Goal: Task Accomplishment & Management: Use online tool/utility

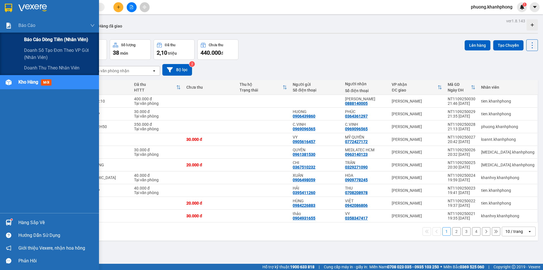
click at [42, 38] on span "Báo cáo dòng tiền (nhân viên)" at bounding box center [56, 39] width 64 height 7
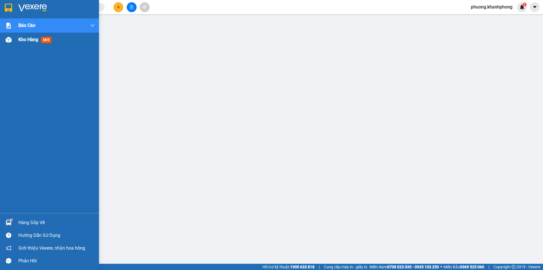
click at [6, 41] on img at bounding box center [9, 40] width 6 height 6
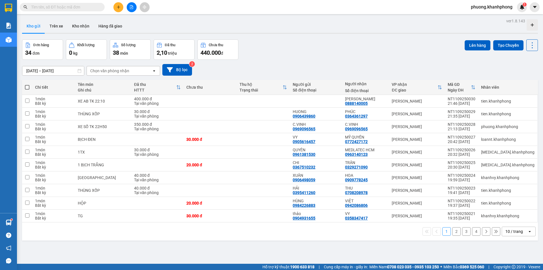
click at [28, 88] on span at bounding box center [27, 87] width 5 height 5
click at [27, 84] on input "checkbox" at bounding box center [27, 84] width 0 height 0
checkbox input "true"
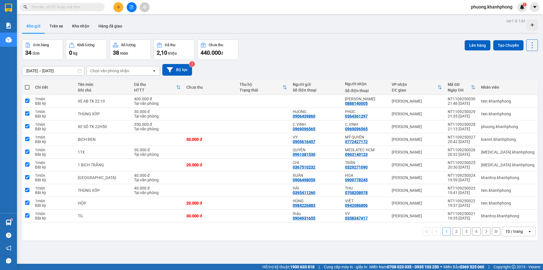
checkbox input "true"
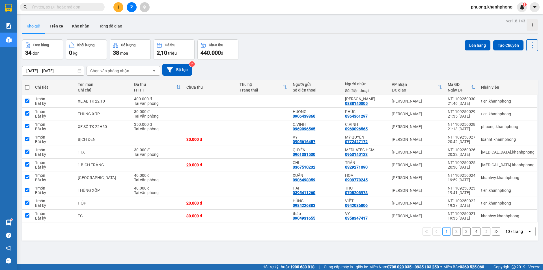
checkbox input "true"
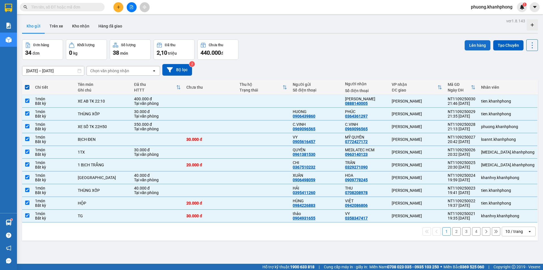
click at [477, 42] on button "Lên hàng" at bounding box center [478, 45] width 26 height 10
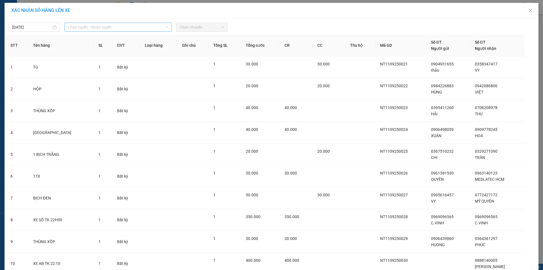
click at [103, 27] on span "Chọn tuyến - nhóm tuyến" at bounding box center [118, 27] width 100 height 8
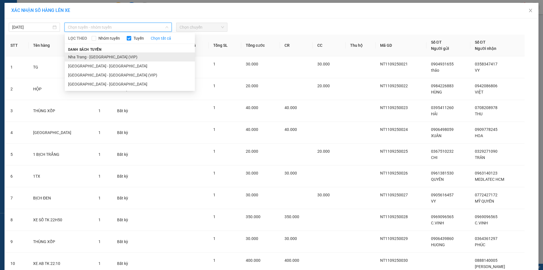
click at [96, 57] on li "Nha Trang - [GEOGRAPHIC_DATA] (VIP)" at bounding box center [130, 56] width 130 height 9
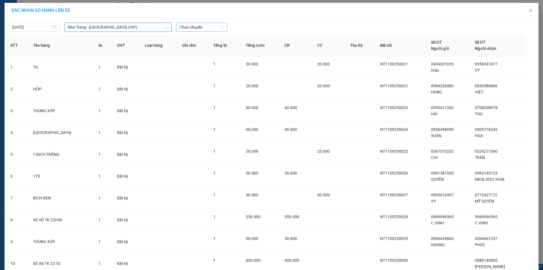
click at [195, 28] on span "Chọn chuyến" at bounding box center [202, 27] width 44 height 8
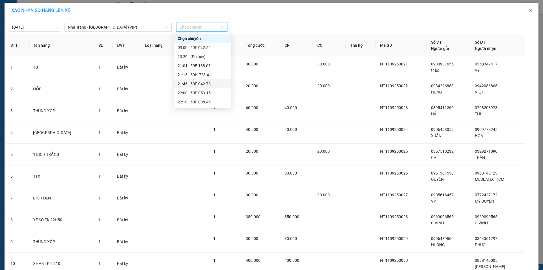
click at [199, 85] on div "21:45 - 50F-042.78" at bounding box center [203, 84] width 50 height 6
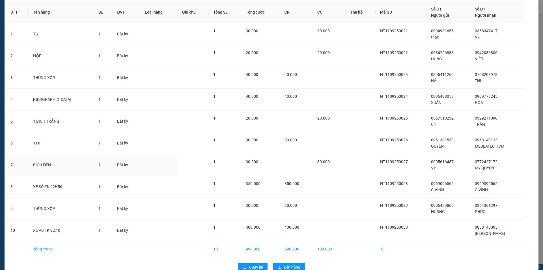
scroll to position [49, 0]
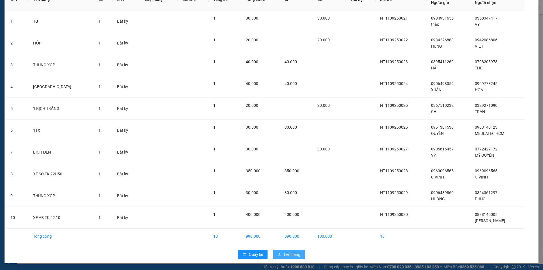
click at [281, 255] on button "Lên hàng" at bounding box center [289, 253] width 32 height 9
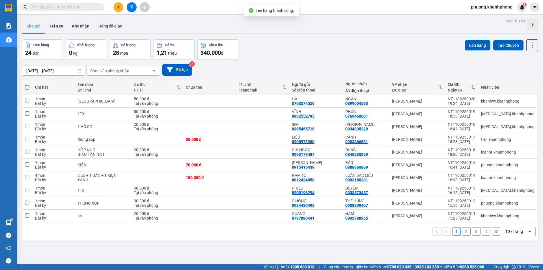
click at [27, 88] on span at bounding box center [27, 87] width 5 height 5
click at [27, 84] on input "checkbox" at bounding box center [27, 84] width 0 height 0
checkbox input "true"
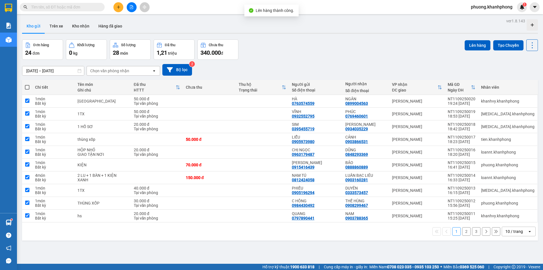
checkbox input "true"
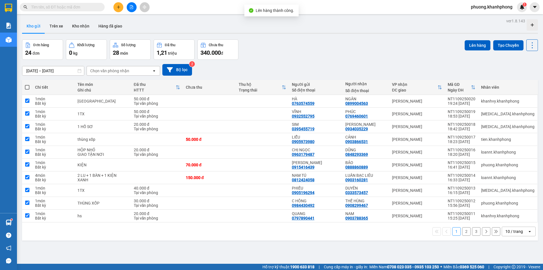
checkbox input "true"
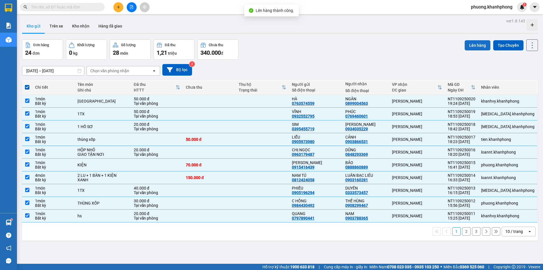
click at [471, 46] on button "Lên hàng" at bounding box center [478, 45] width 26 height 10
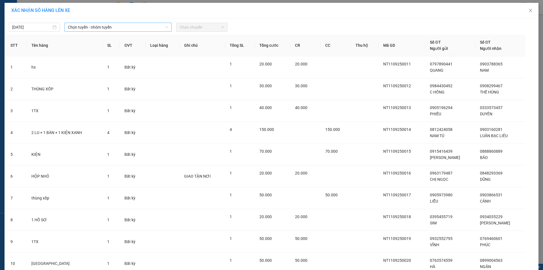
click at [97, 28] on span "Chọn tuyến - nhóm tuyến" at bounding box center [118, 27] width 100 height 8
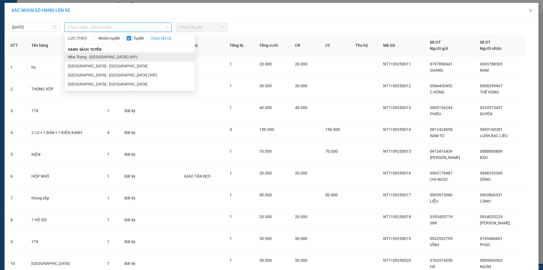
click at [92, 58] on li "Nha Trang - [GEOGRAPHIC_DATA] (VIP)" at bounding box center [130, 56] width 130 height 9
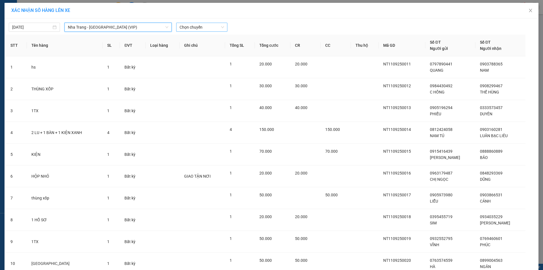
click at [195, 26] on span "Chọn chuyến" at bounding box center [202, 27] width 44 height 8
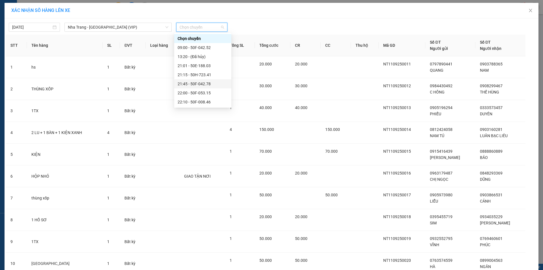
drag, startPoint x: 205, startPoint y: 70, endPoint x: 205, endPoint y: 82, distance: 11.9
click at [205, 82] on div "Chọn chuyến 09:00 - 50F-042.52 13:20 - (Đã hủy) 21:01 - 50E-188.03 21:15 - 50H-…" at bounding box center [202, 115] width 57 height 163
click at [205, 82] on div "21:45 - 50F-042.78" at bounding box center [203, 84] width 50 height 6
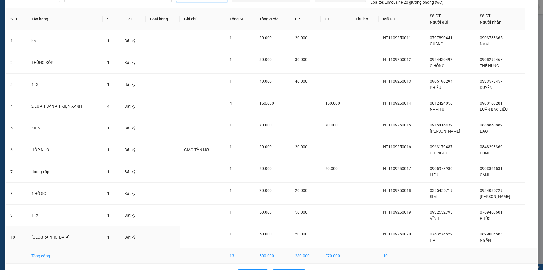
scroll to position [49, 0]
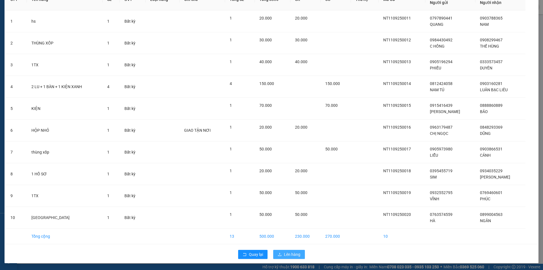
click at [278, 255] on icon "upload" at bounding box center [280, 254] width 4 height 4
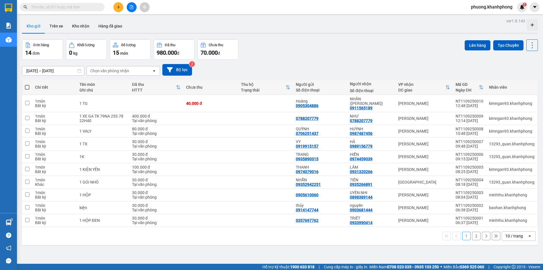
click at [28, 87] on span at bounding box center [27, 87] width 5 height 5
click at [27, 84] on input "checkbox" at bounding box center [27, 84] width 0 height 0
checkbox input "true"
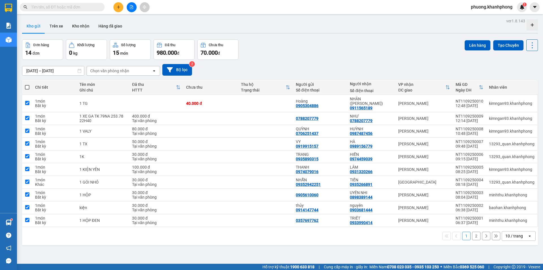
checkbox input "true"
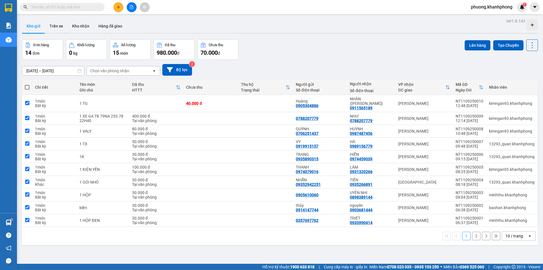
checkbox input "true"
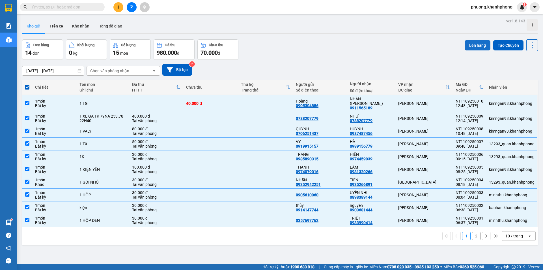
click at [481, 46] on button "Lên hàng" at bounding box center [478, 45] width 26 height 10
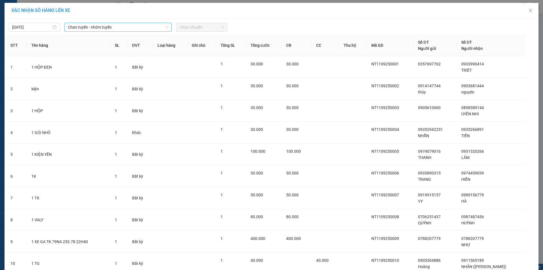
click at [117, 30] on span "Chọn tuyến - nhóm tuyến" at bounding box center [118, 27] width 100 height 8
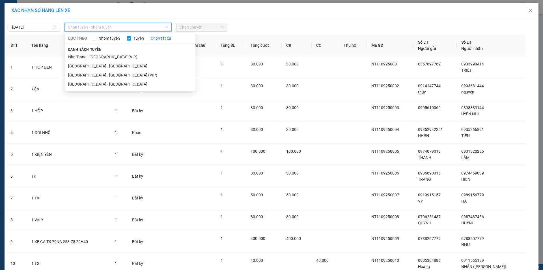
click at [100, 55] on li "Nha Trang - [GEOGRAPHIC_DATA] (VIP)" at bounding box center [130, 56] width 130 height 9
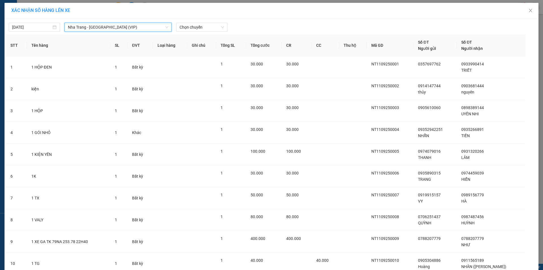
click at [214, 21] on div "[DATE] [GEOGRAPHIC_DATA] - [GEOGRAPHIC_DATA] (VIP) [GEOGRAPHIC_DATA] - [GEOGRAP…" at bounding box center [271, 26] width 531 height 12
click at [210, 27] on span "Chọn chuyến" at bounding box center [202, 27] width 44 height 8
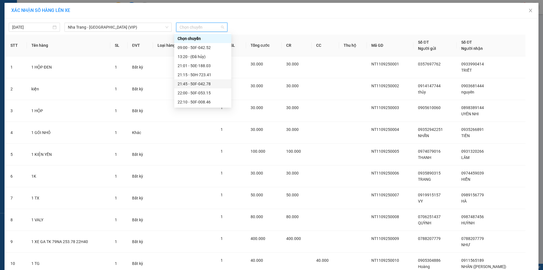
click at [204, 84] on div "21:45 - 50F-042.78" at bounding box center [203, 84] width 50 height 6
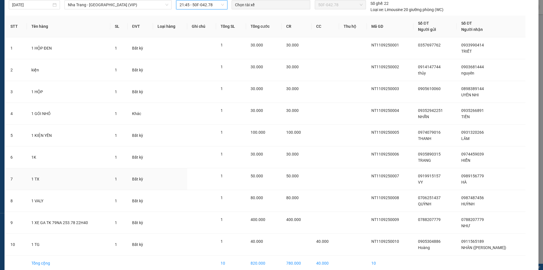
scroll to position [49, 0]
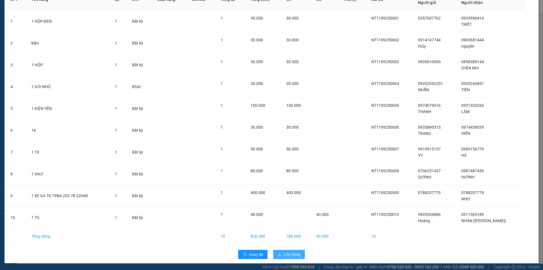
drag, startPoint x: 284, startPoint y: 255, endPoint x: 285, endPoint y: 251, distance: 4.6
click at [285, 255] on span "Lên hàng" at bounding box center [292, 254] width 16 height 6
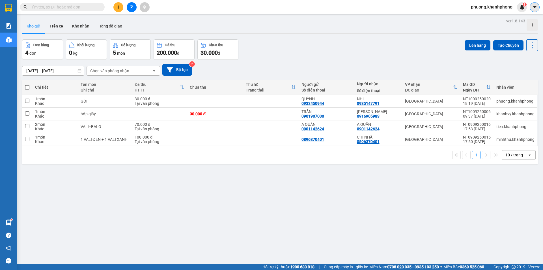
click at [536, 7] on icon "caret-down" at bounding box center [534, 7] width 3 height 2
click at [480, 11] on div "phuong.khanhphong 1" at bounding box center [496, 7] width 61 height 10
click at [480, 7] on span "phuong.khanhphong" at bounding box center [491, 6] width 51 height 7
click at [478, 17] on span "Đăng xuất" at bounding box center [494, 17] width 40 height 6
